Goal: Task Accomplishment & Management: Manage account settings

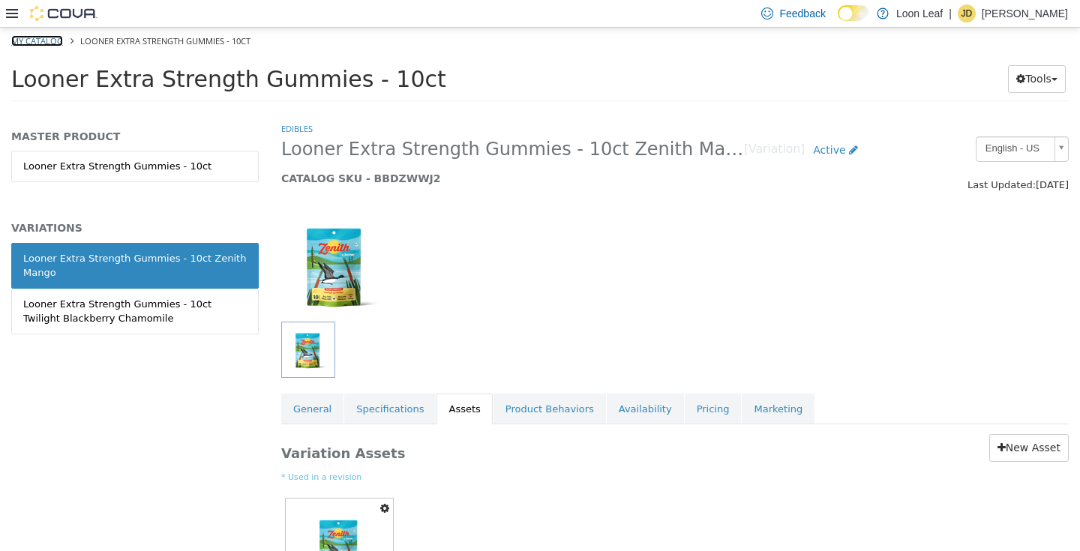
click at [56, 41] on link "My Catalog" at bounding box center [37, 40] width 52 height 11
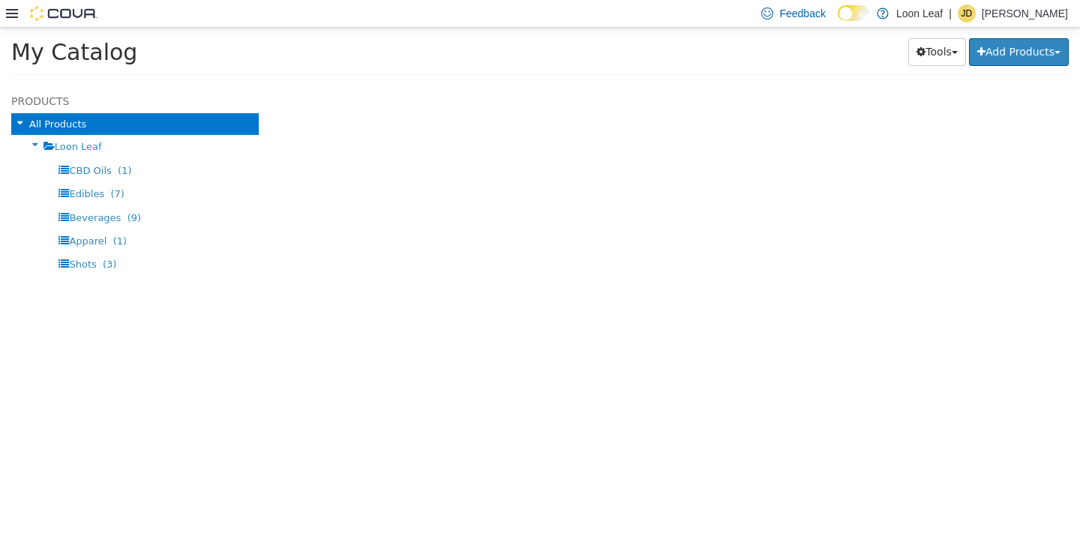
select select "**********"
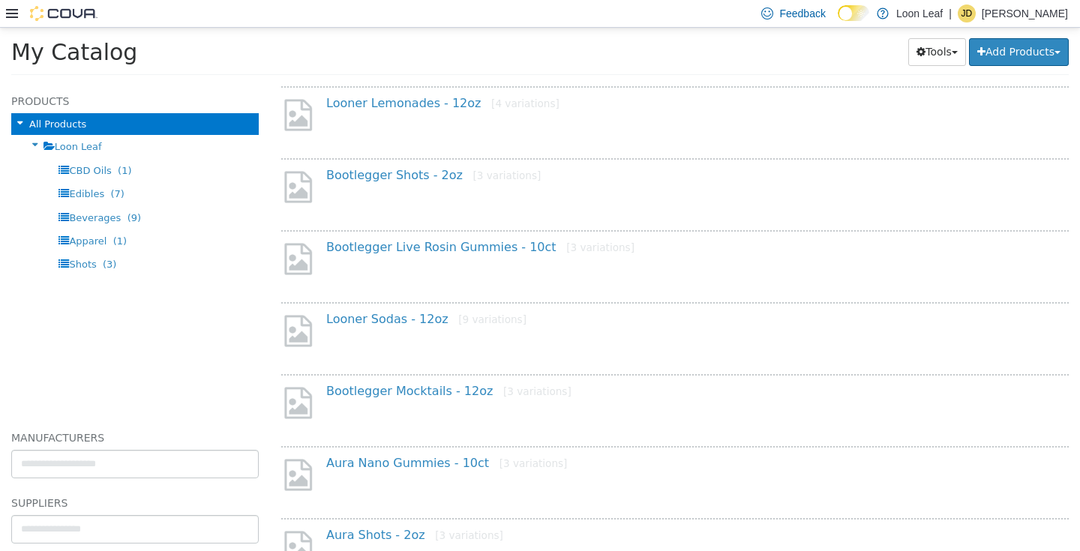
scroll to position [1172, 0]
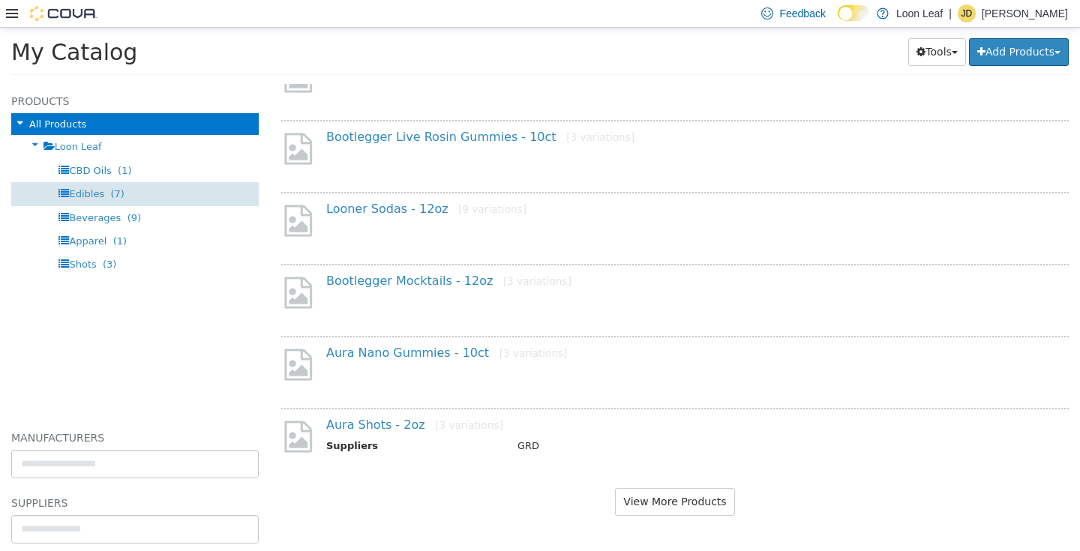
click at [128, 182] on div "Edibles (7)" at bounding box center [135, 193] width 248 height 23
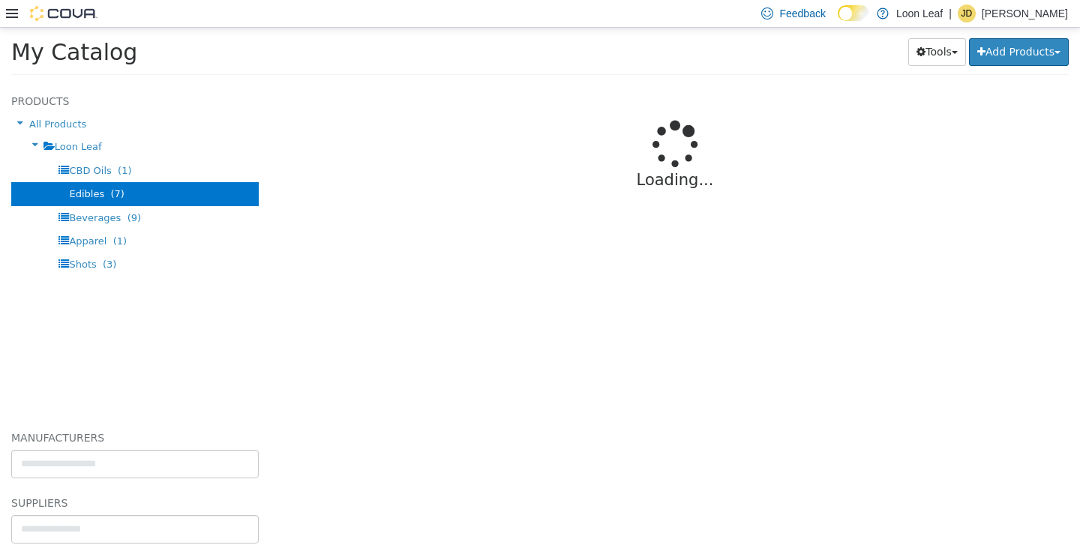
select select "**********"
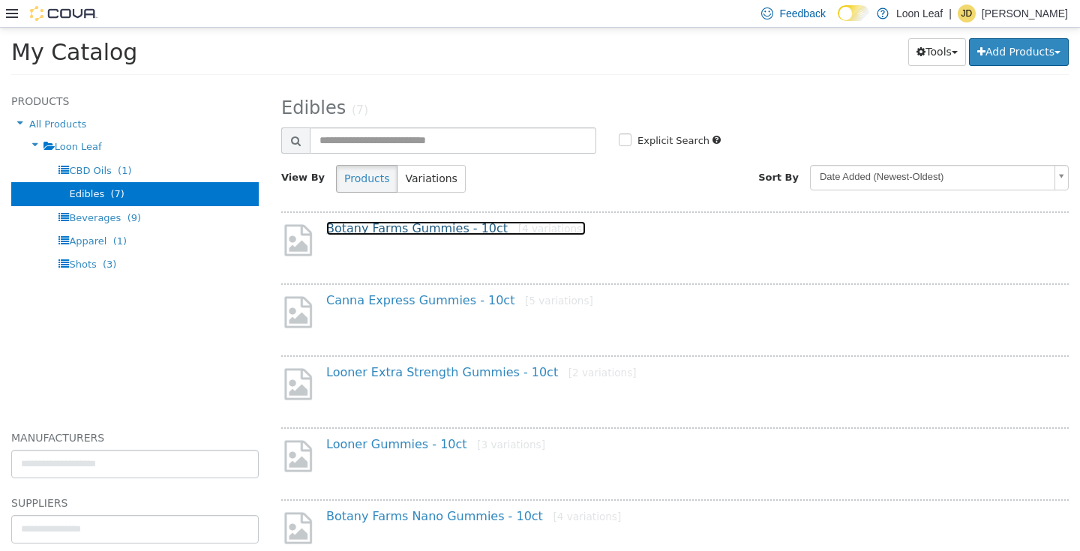
click at [428, 233] on link "Botany Farms Gummies - 10ct [4 variations]" at bounding box center [456, 228] width 260 height 14
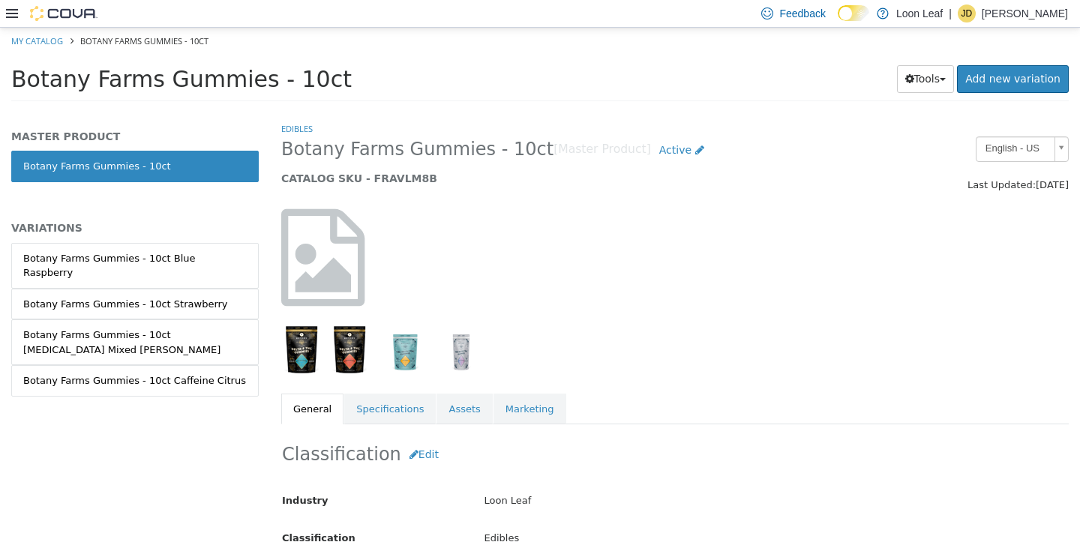
scroll to position [44, 0]
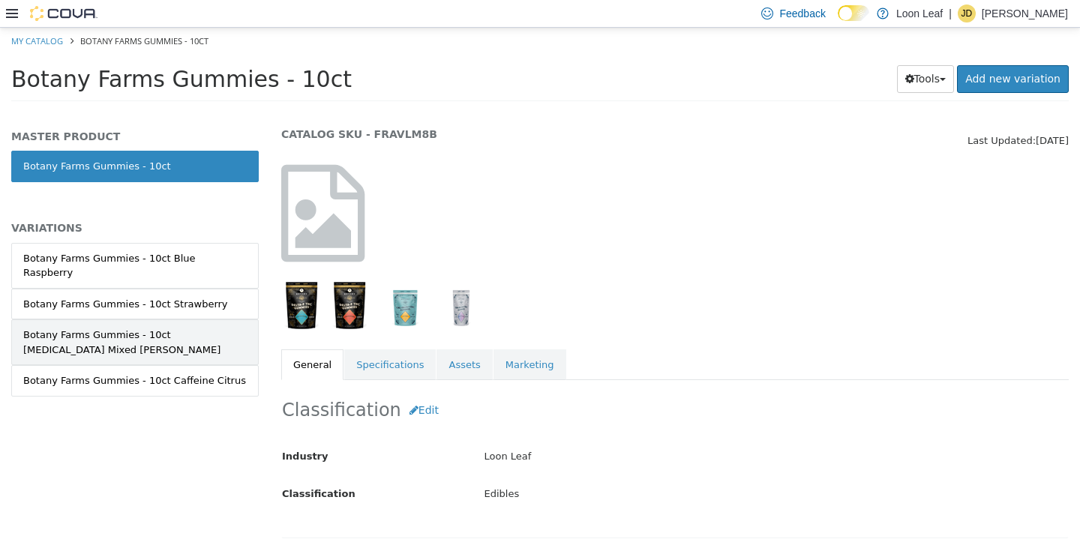
click at [174, 327] on div "Botany Farms Gummies - 10ct [MEDICAL_DATA] Mixed [PERSON_NAME]" at bounding box center [135, 341] width 224 height 29
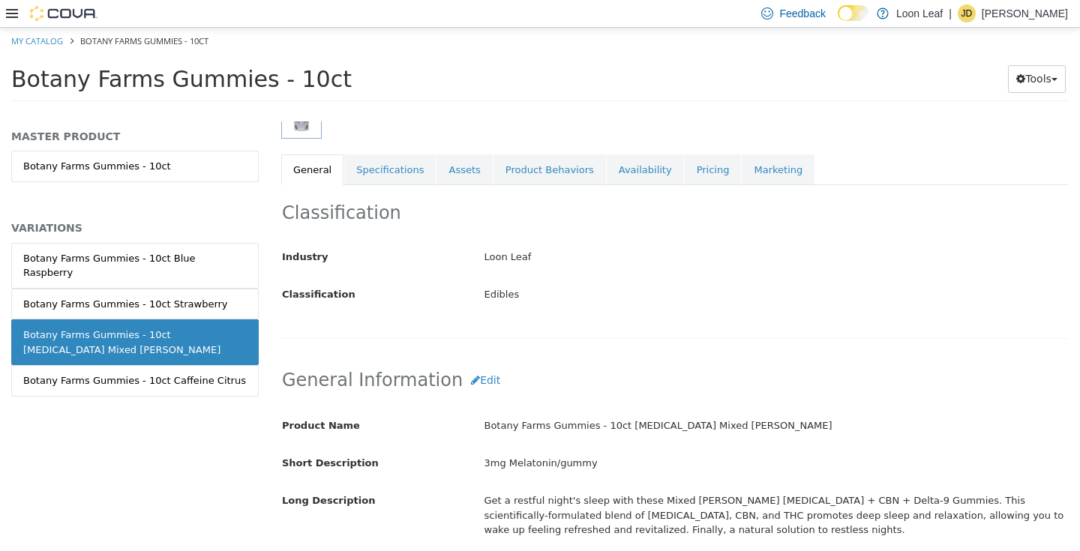
scroll to position [236, 0]
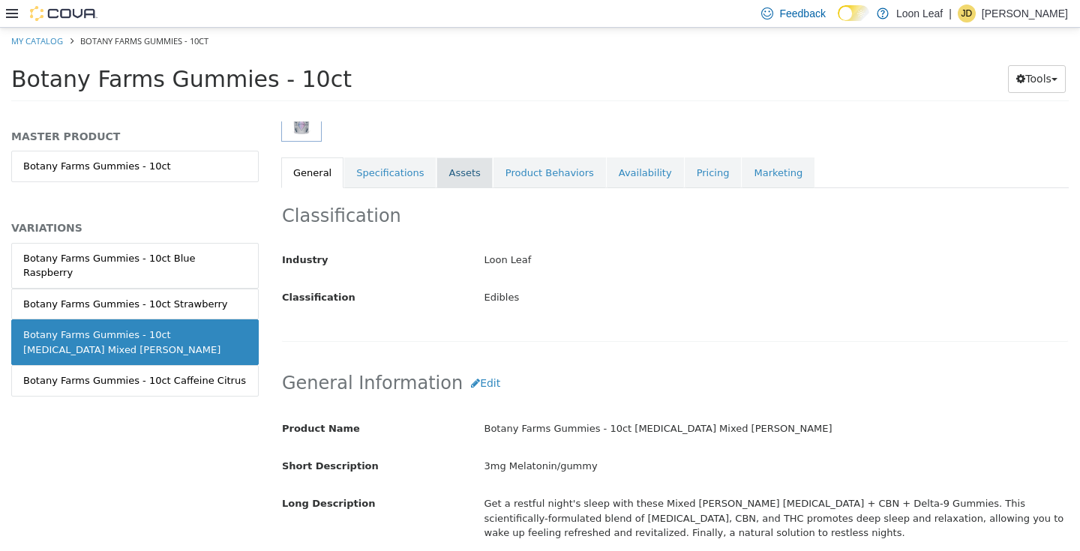
click at [467, 170] on link "Assets" at bounding box center [465, 173] width 56 height 32
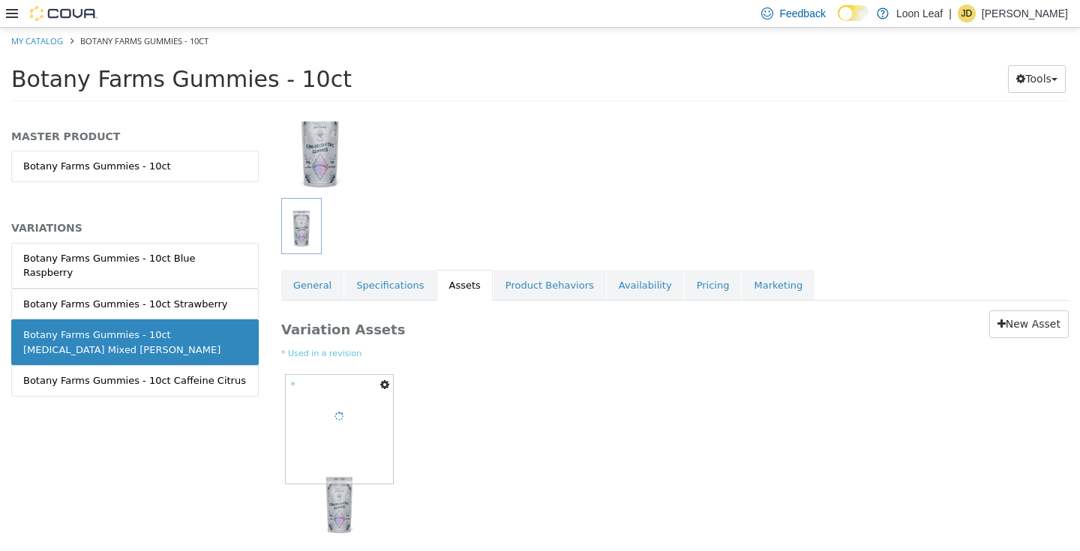
scroll to position [124, 0]
click at [385, 386] on icon "button" at bounding box center [384, 384] width 9 height 11
click at [362, 477] on link "Delete" at bounding box center [333, 471] width 119 height 20
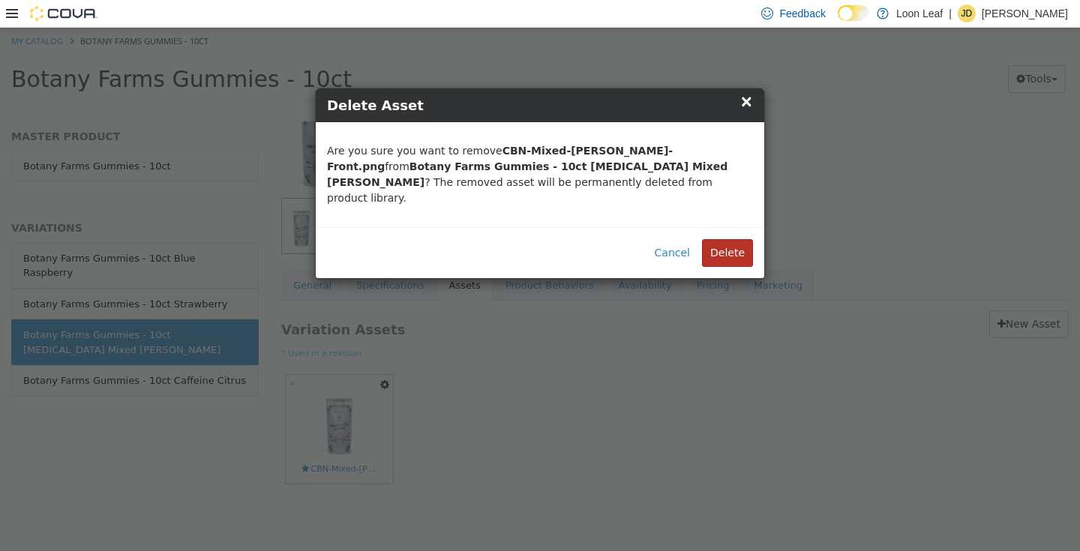
click at [735, 239] on button "Delete" at bounding box center [727, 253] width 51 height 28
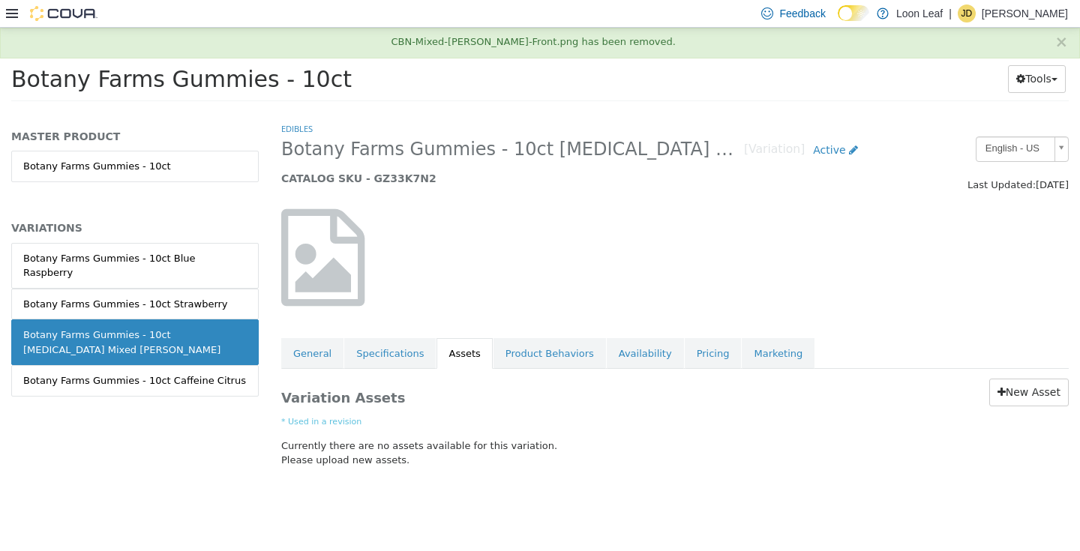
scroll to position [0, 0]
click at [1020, 388] on link "New Asset" at bounding box center [1030, 392] width 80 height 28
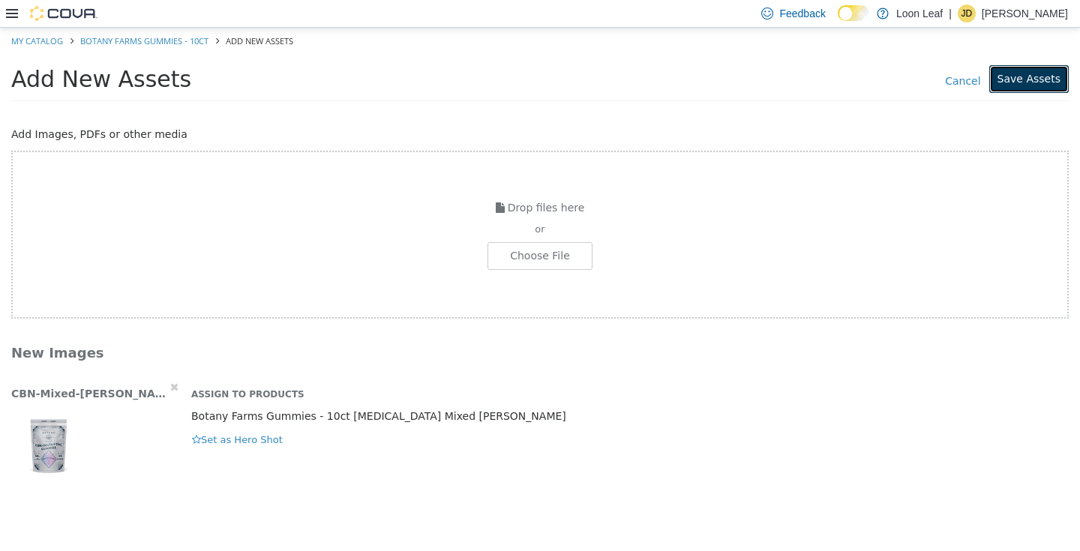
click at [1038, 65] on button "Save Assets" at bounding box center [1030, 79] width 80 height 28
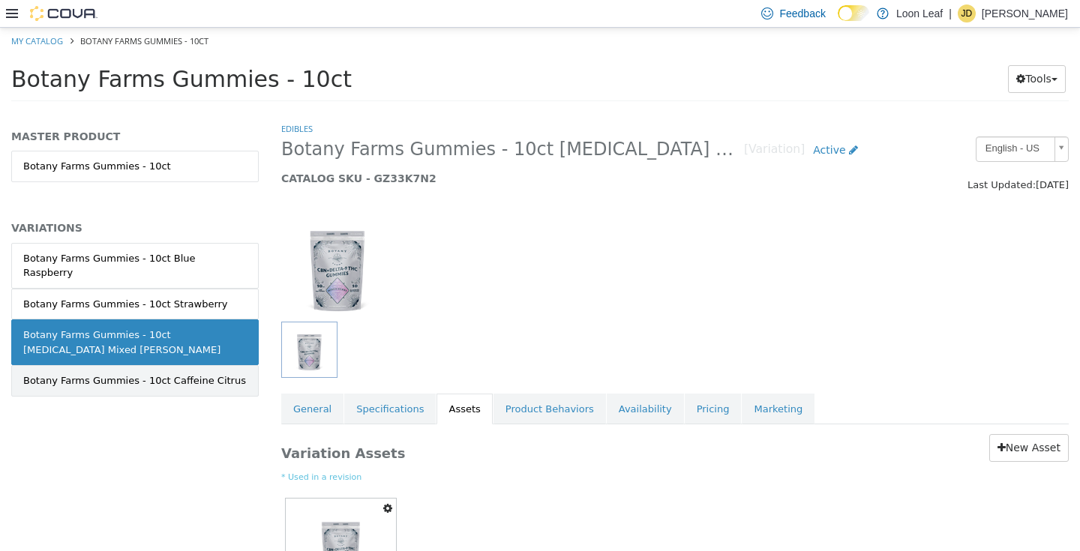
click at [137, 376] on link "Botany Farms Gummies - 10ct Caffeine Citrus" at bounding box center [135, 381] width 248 height 32
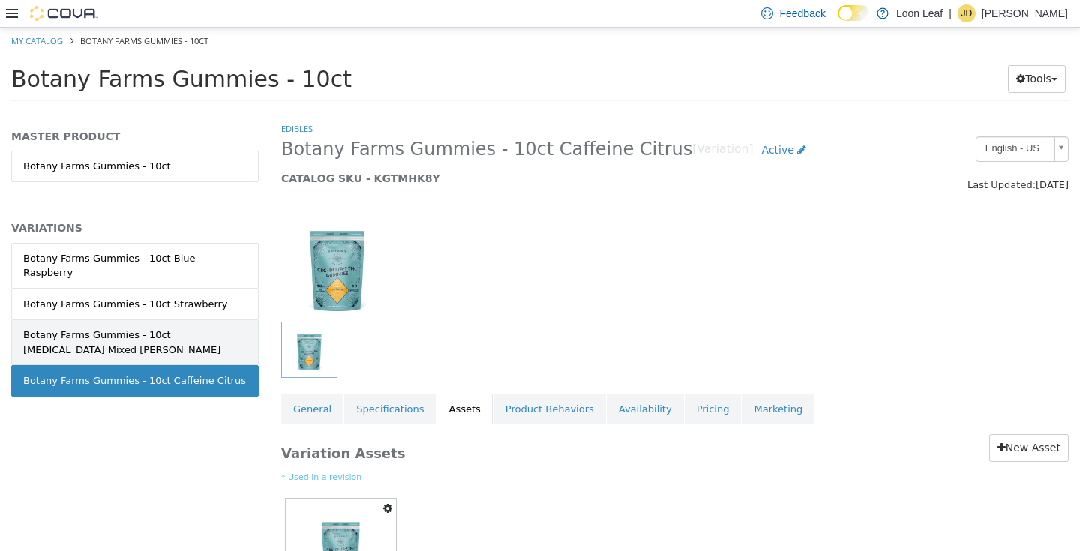
click at [142, 335] on div "Botany Farms Gummies - 10ct [MEDICAL_DATA] Mixed [PERSON_NAME]" at bounding box center [135, 341] width 224 height 29
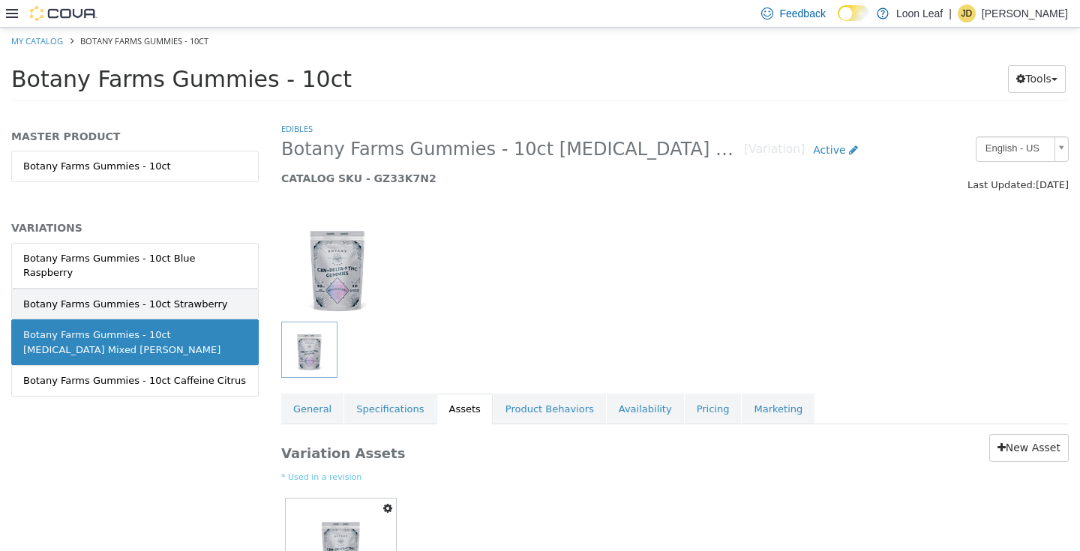
click at [149, 296] on div "Botany Farms Gummies - 10ct Strawberry" at bounding box center [125, 303] width 205 height 15
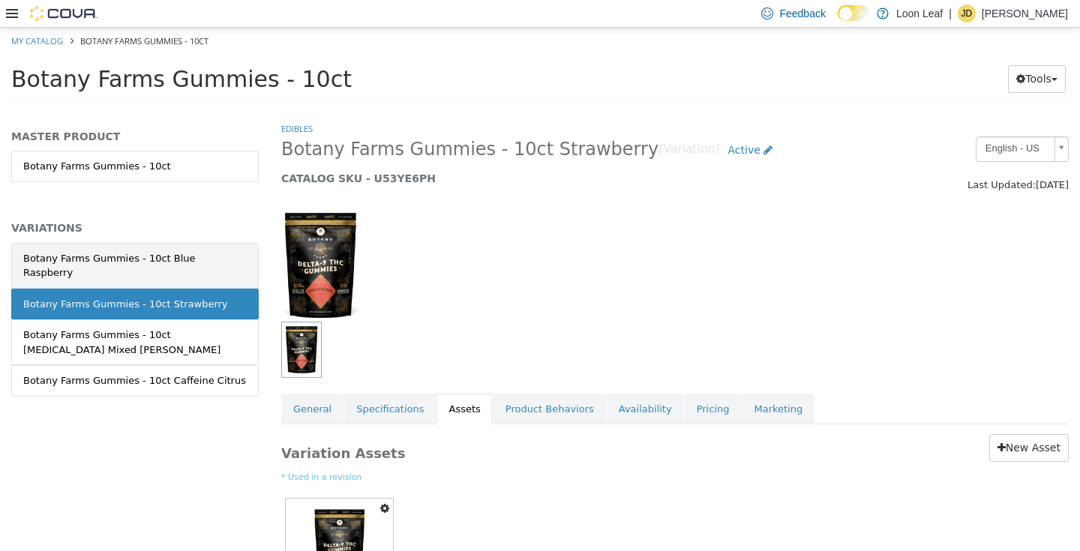
click at [163, 260] on div "Botany Farms Gummies - 10ct Blue Raspberry" at bounding box center [135, 265] width 224 height 29
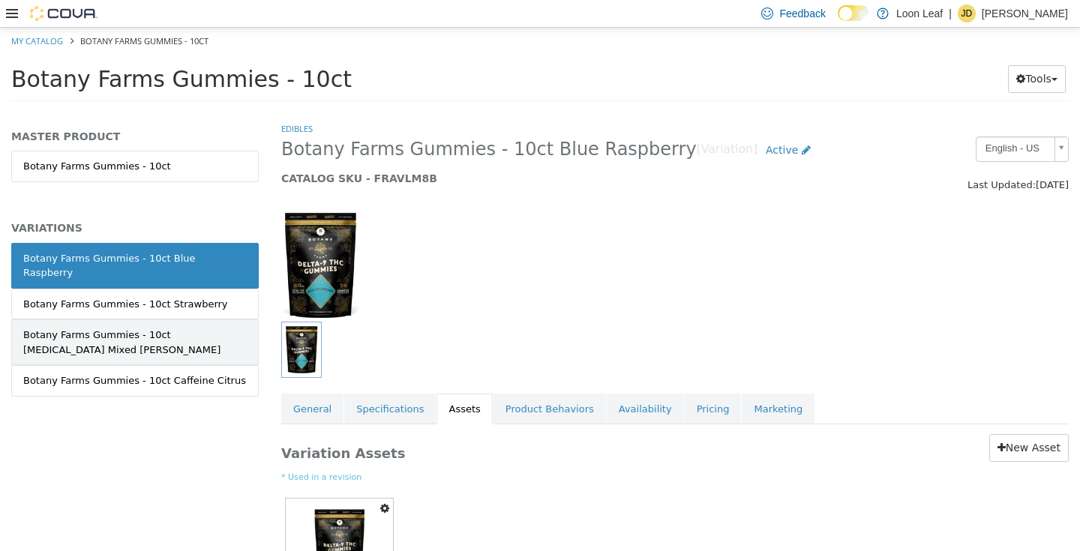
click at [170, 329] on div "Botany Farms Gummies - 10ct [MEDICAL_DATA] Mixed [PERSON_NAME]" at bounding box center [135, 341] width 224 height 29
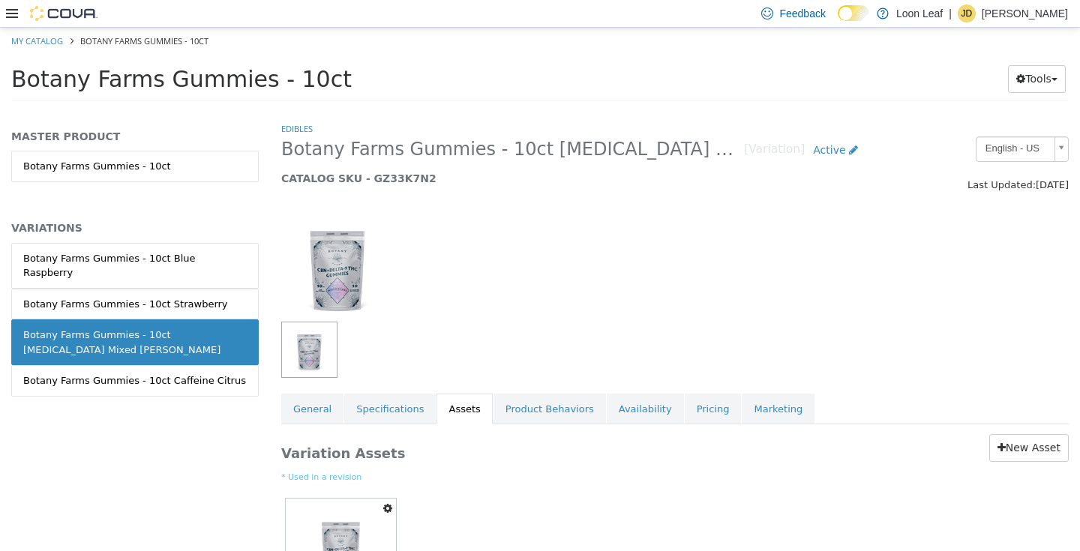
click at [387, 505] on icon "button" at bounding box center [387, 508] width 9 height 11
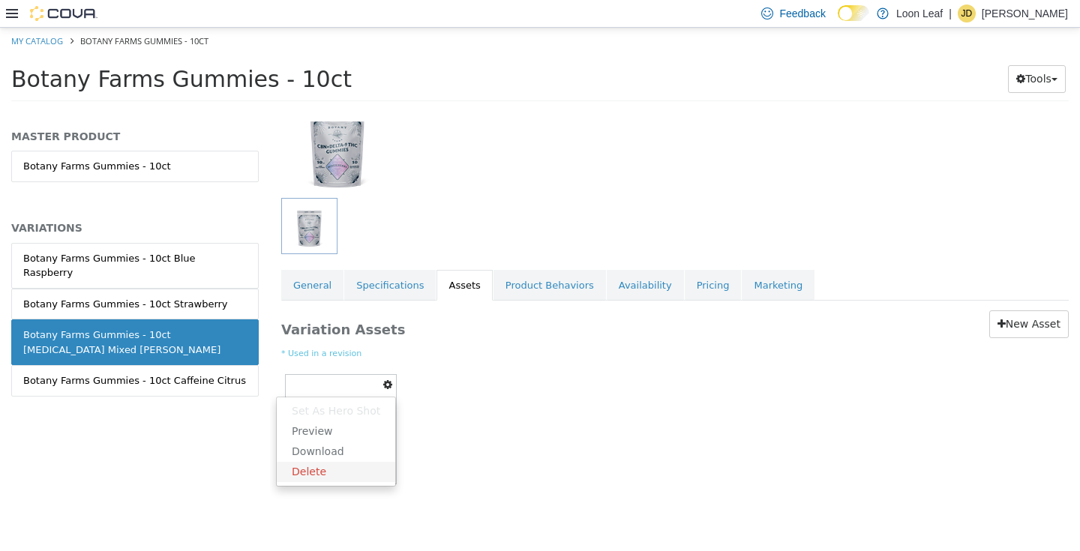
click at [341, 470] on link "Delete" at bounding box center [336, 471] width 119 height 20
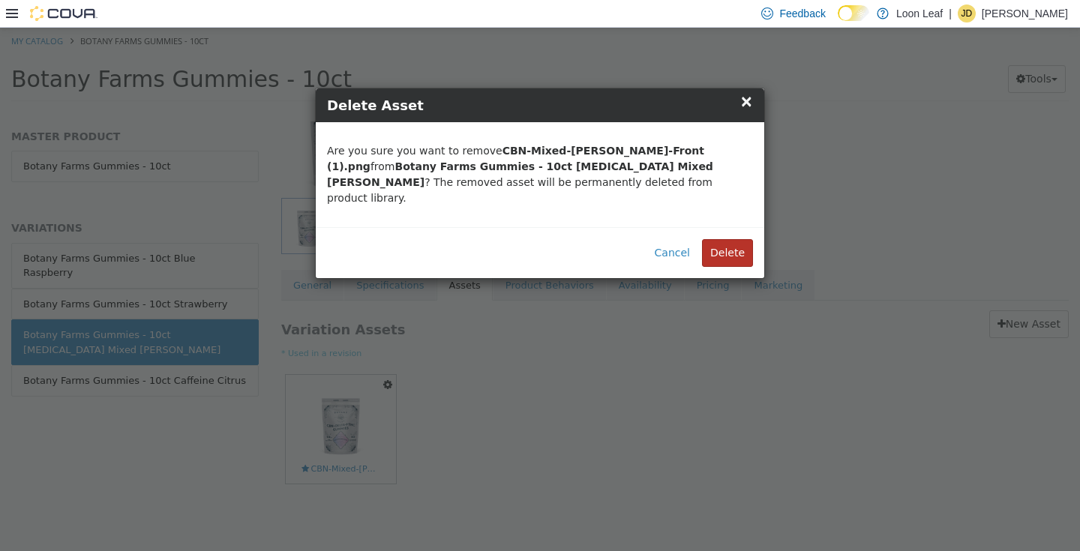
click at [732, 239] on button "Delete" at bounding box center [727, 253] width 51 height 28
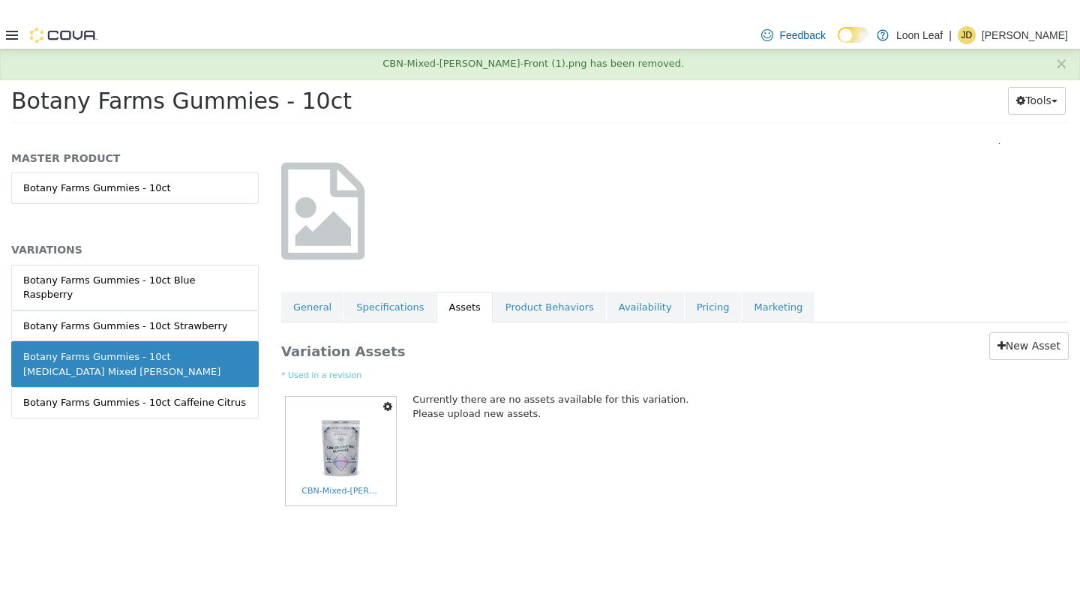
scroll to position [0, 0]
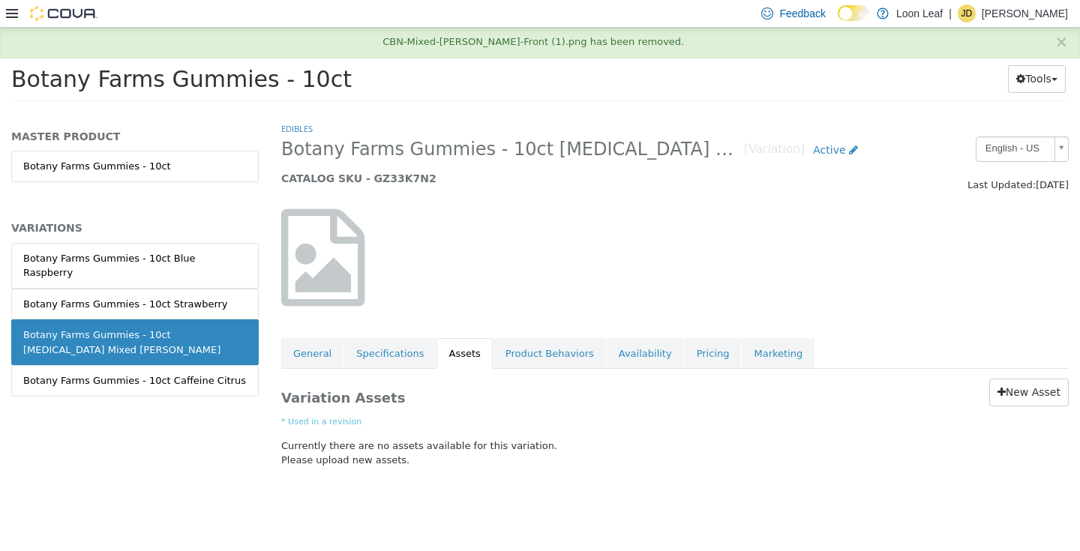
click at [1026, 406] on div "Variation Assets New Asset * Used in a revision Currently there are no assets a…" at bounding box center [675, 425] width 810 height 115
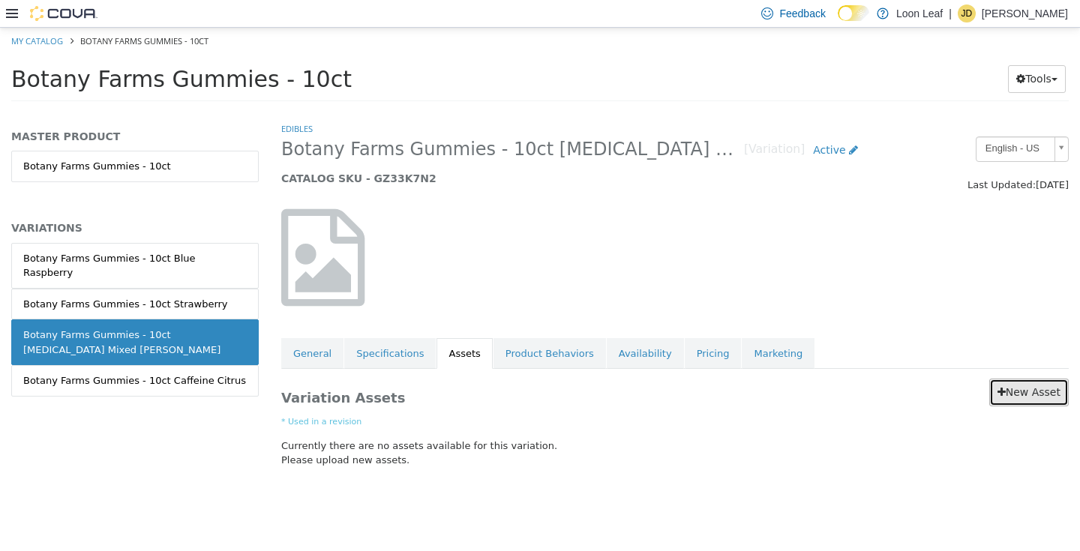
click at [1020, 392] on link "New Asset" at bounding box center [1030, 392] width 80 height 28
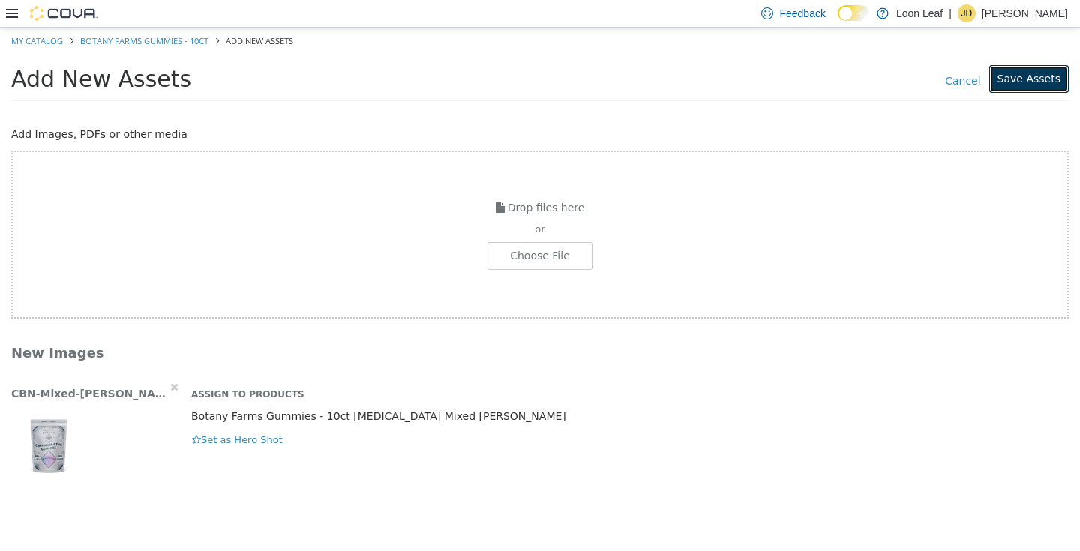
click at [1032, 76] on button "Save Assets" at bounding box center [1030, 79] width 80 height 28
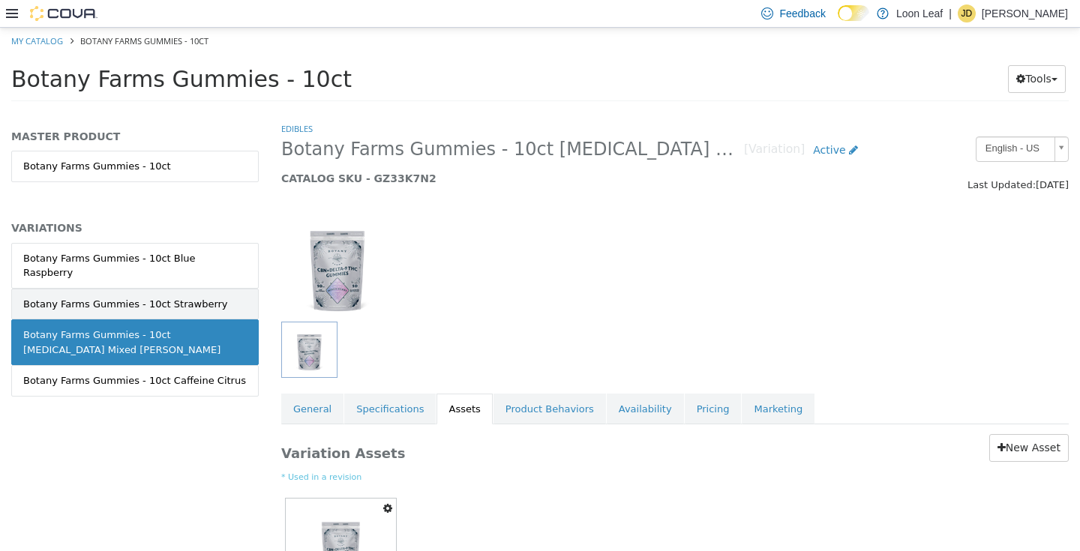
click at [167, 296] on div "Botany Farms Gummies - 10ct Strawberry" at bounding box center [125, 303] width 205 height 15
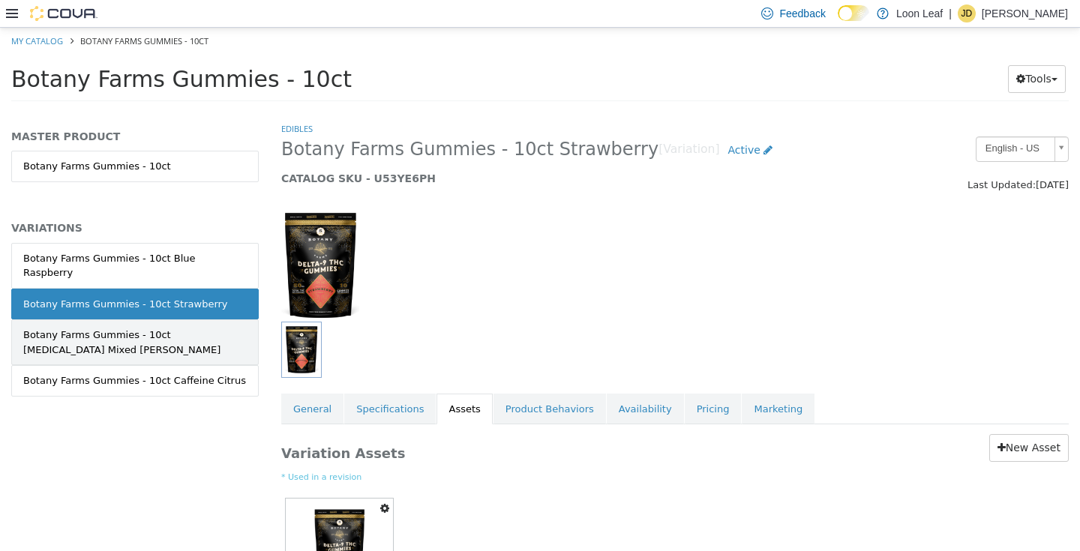
click at [165, 327] on div "Botany Farms Gummies - 10ct [MEDICAL_DATA] Mixed [PERSON_NAME]" at bounding box center [135, 341] width 224 height 29
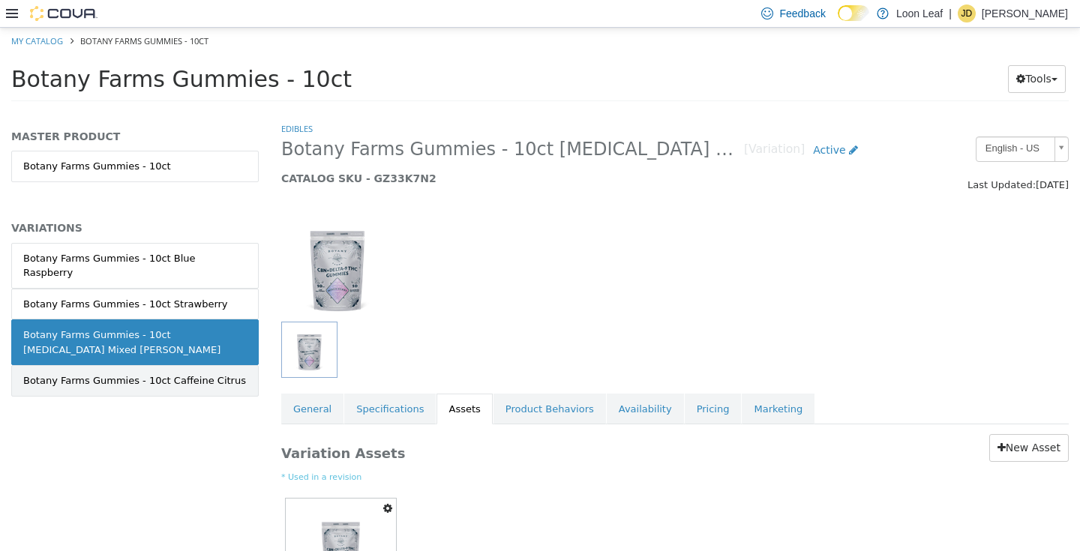
click at [172, 373] on div "Botany Farms Gummies - 10ct Caffeine Citrus" at bounding box center [134, 380] width 223 height 15
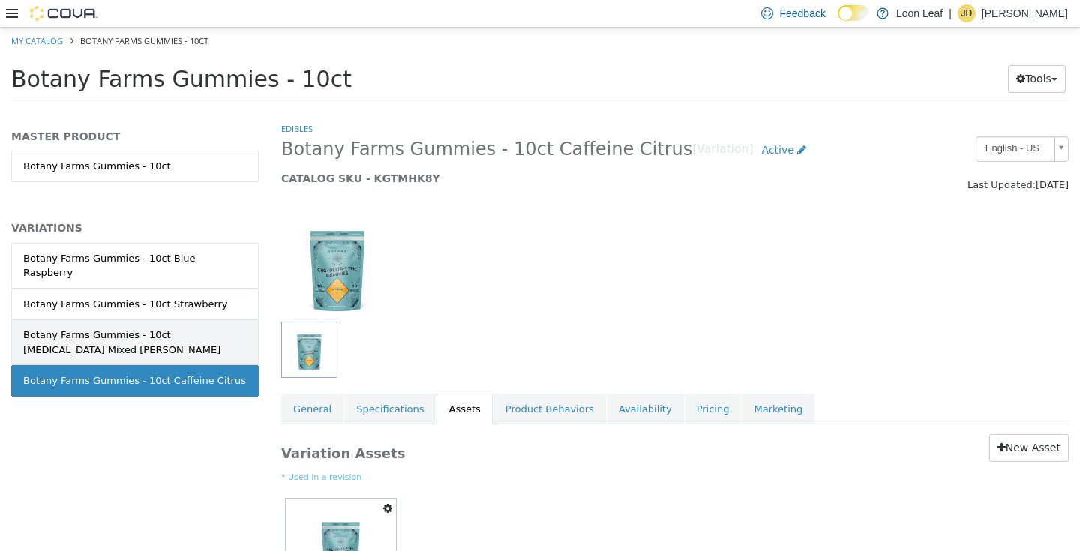
click at [175, 327] on div "Botany Farms Gummies - 10ct [MEDICAL_DATA] Mixed [PERSON_NAME]" at bounding box center [135, 341] width 224 height 29
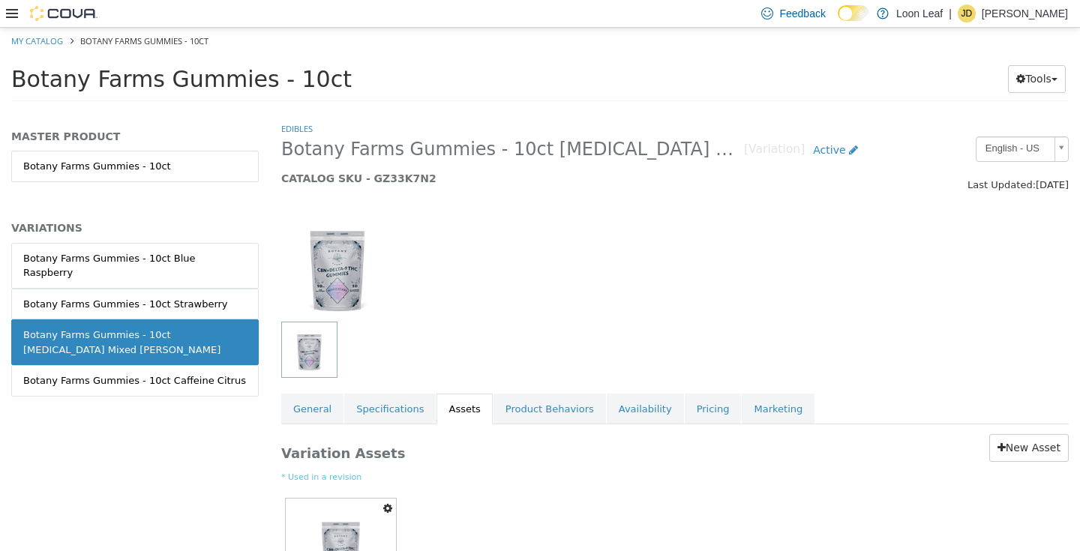
click at [181, 296] on div "Botany Farms Gummies - 10ct Strawberry" at bounding box center [125, 303] width 205 height 15
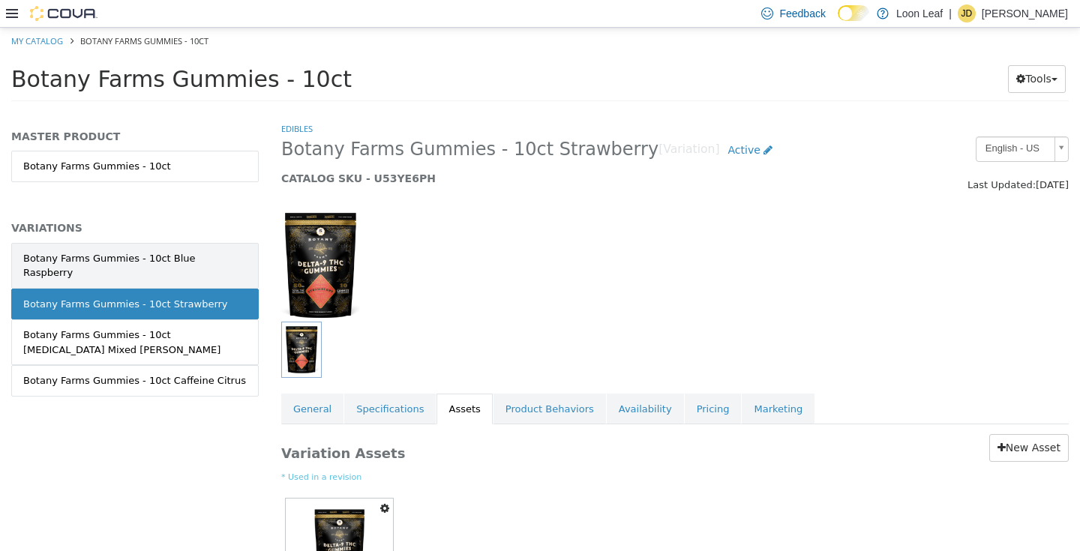
click at [200, 260] on div "Botany Farms Gummies - 10ct Blue Raspberry" at bounding box center [135, 265] width 224 height 29
